Goal: Obtain resource: Obtain resource

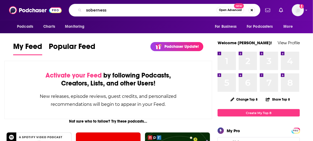
type input "soberness"
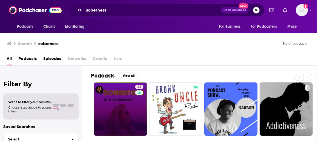
click at [116, 104] on link "33" at bounding box center [120, 108] width 53 height 53
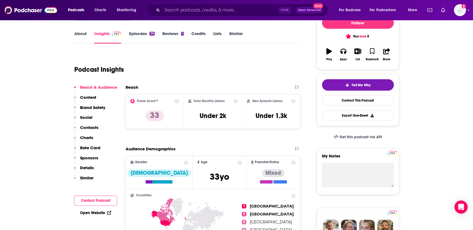
scroll to position [75, 0]
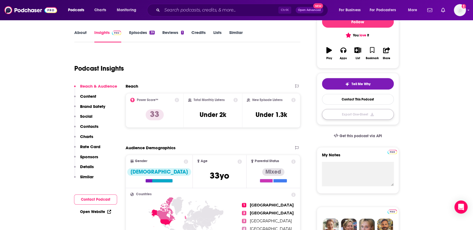
click at [313, 114] on button "Export One-Sheet" at bounding box center [358, 114] width 72 height 11
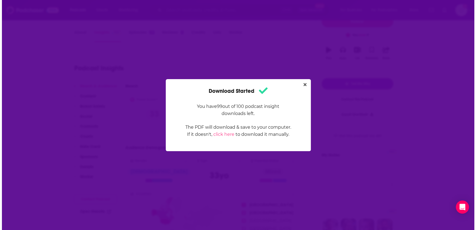
scroll to position [0, 0]
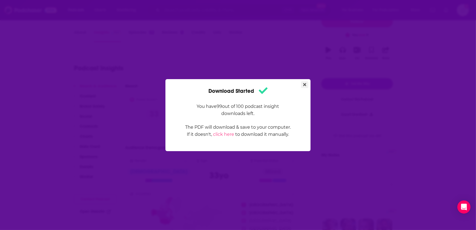
click at [303, 83] on button "Close" at bounding box center [304, 84] width 7 height 7
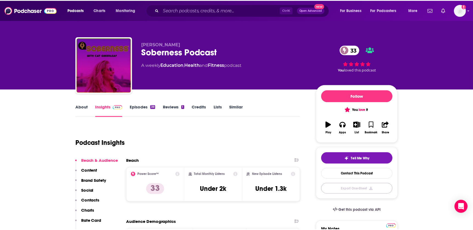
scroll to position [75, 0]
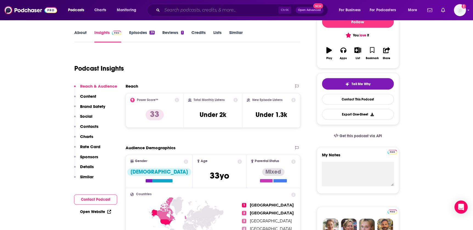
click at [183, 8] on input "Search podcasts, credits, & more..." at bounding box center [220, 10] width 116 height 9
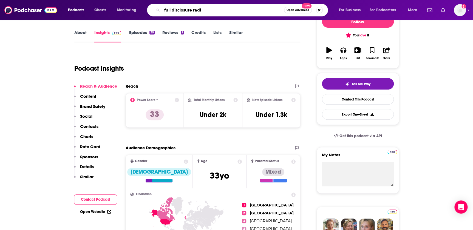
type input "full disclosure radio"
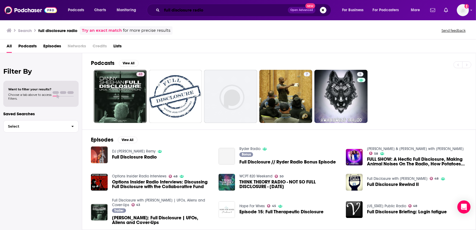
click at [197, 11] on input "full disclosure radio" at bounding box center [225, 10] width 126 height 9
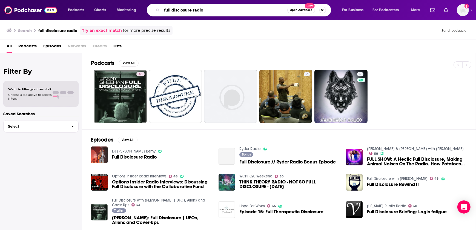
click at [197, 11] on input "full disclosure radio" at bounding box center [224, 10] width 125 height 9
type input "full disclosure"
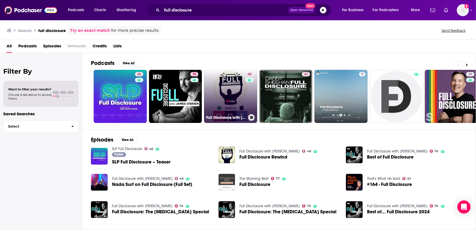
click at [227, 84] on link "48 Full Disclosure with [PERSON_NAME]" at bounding box center [230, 96] width 53 height 53
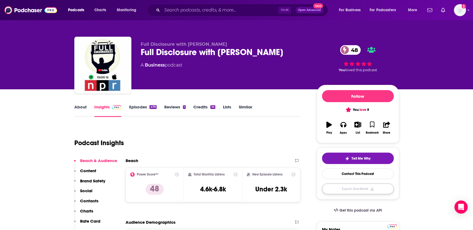
click at [313, 140] on button "Export One-Sheet" at bounding box center [358, 189] width 72 height 11
